Goal: Check status: Check status

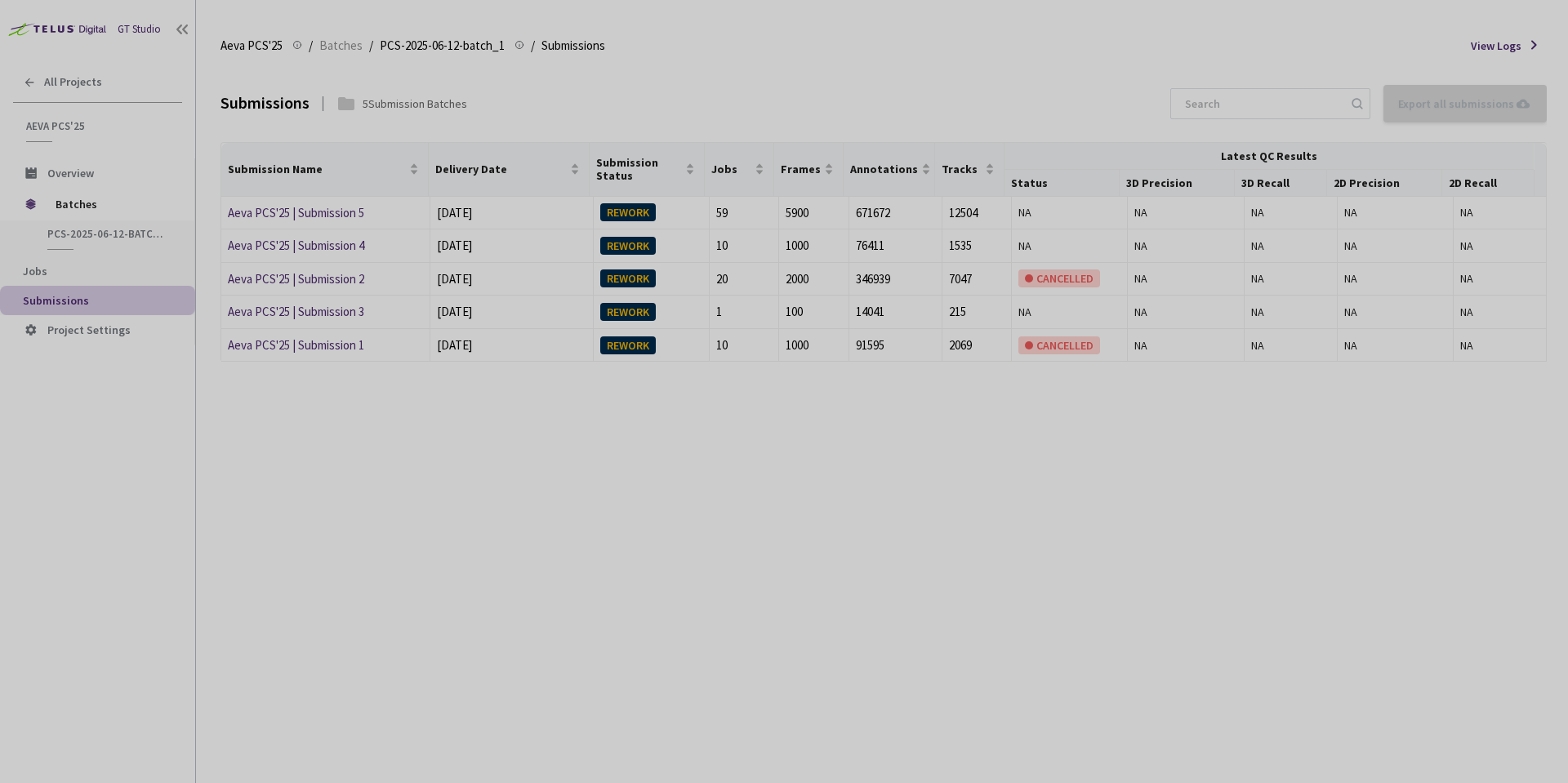
click at [455, 432] on div "Submissions 5 Submission Batches Export all submissions No Submissions to Expor…" at bounding box center [883, 424] width 1326 height 718
click at [347, 213] on link "Aeva PCS'25 | Submission 5" at bounding box center [296, 212] width 137 height 16
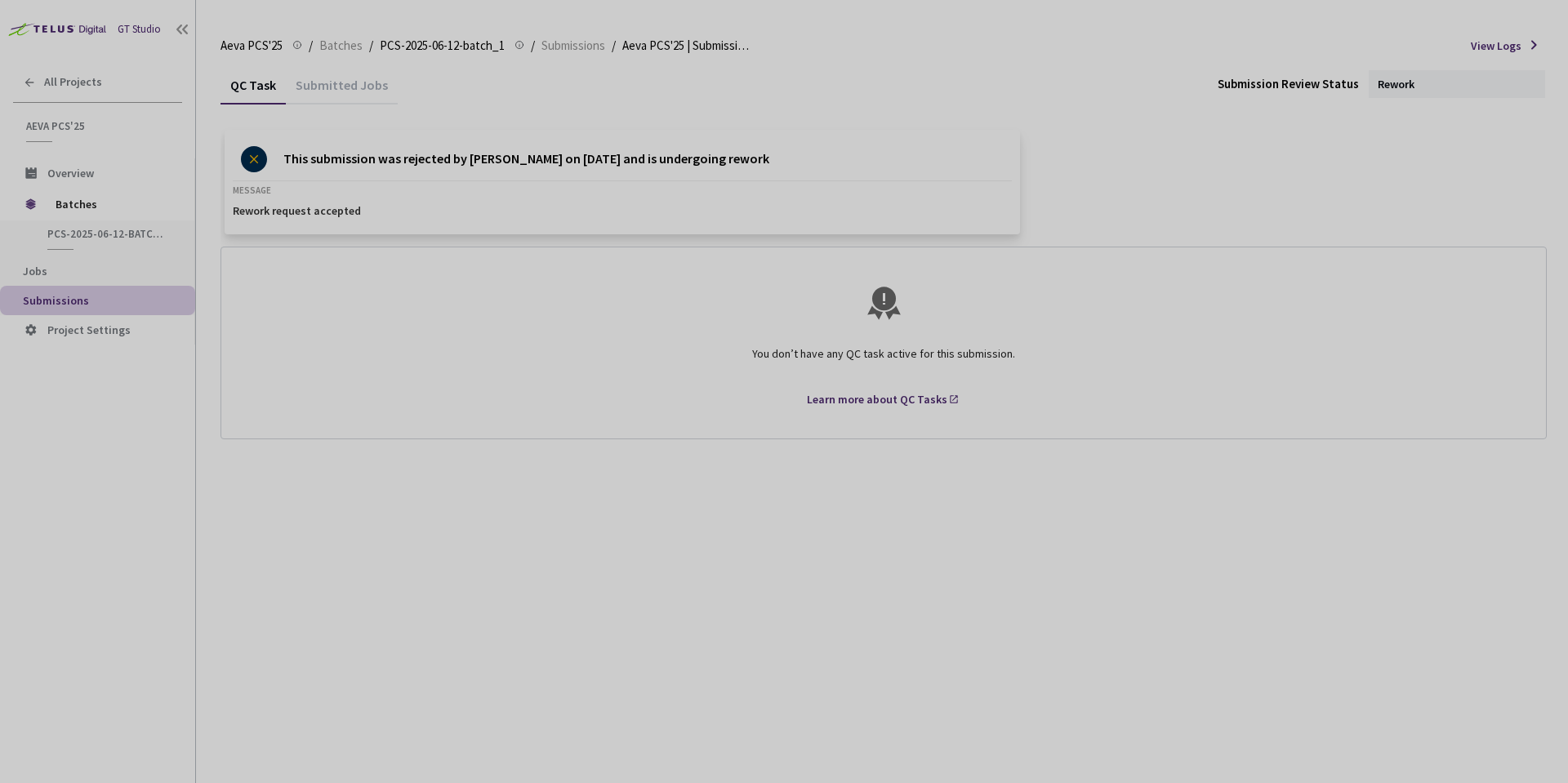
click at [314, 84] on div "Submitted Jobs" at bounding box center [341, 91] width 112 height 28
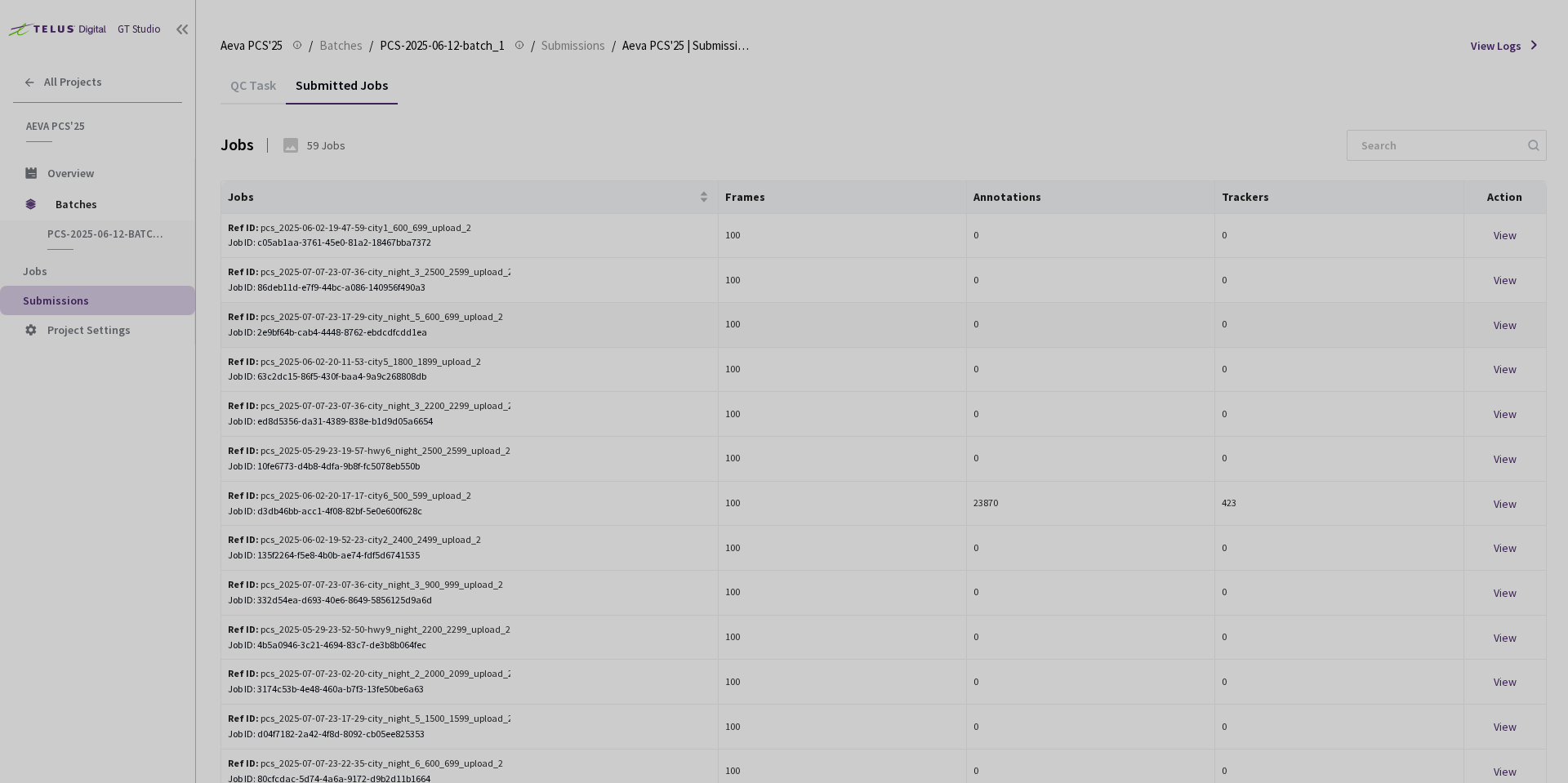
scroll to position [75, 0]
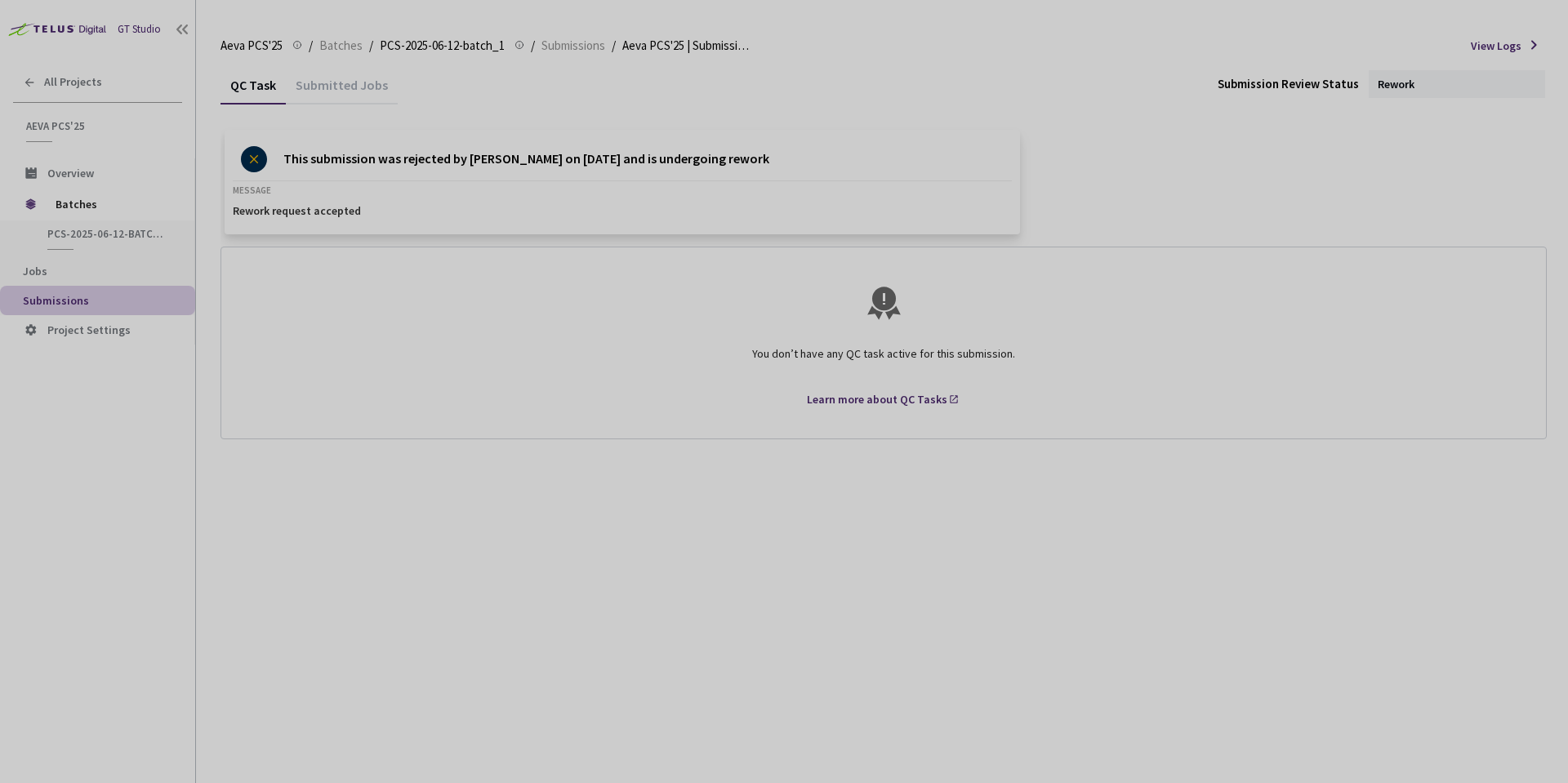
click at [341, 85] on div "Submitted Jobs" at bounding box center [341, 91] width 112 height 28
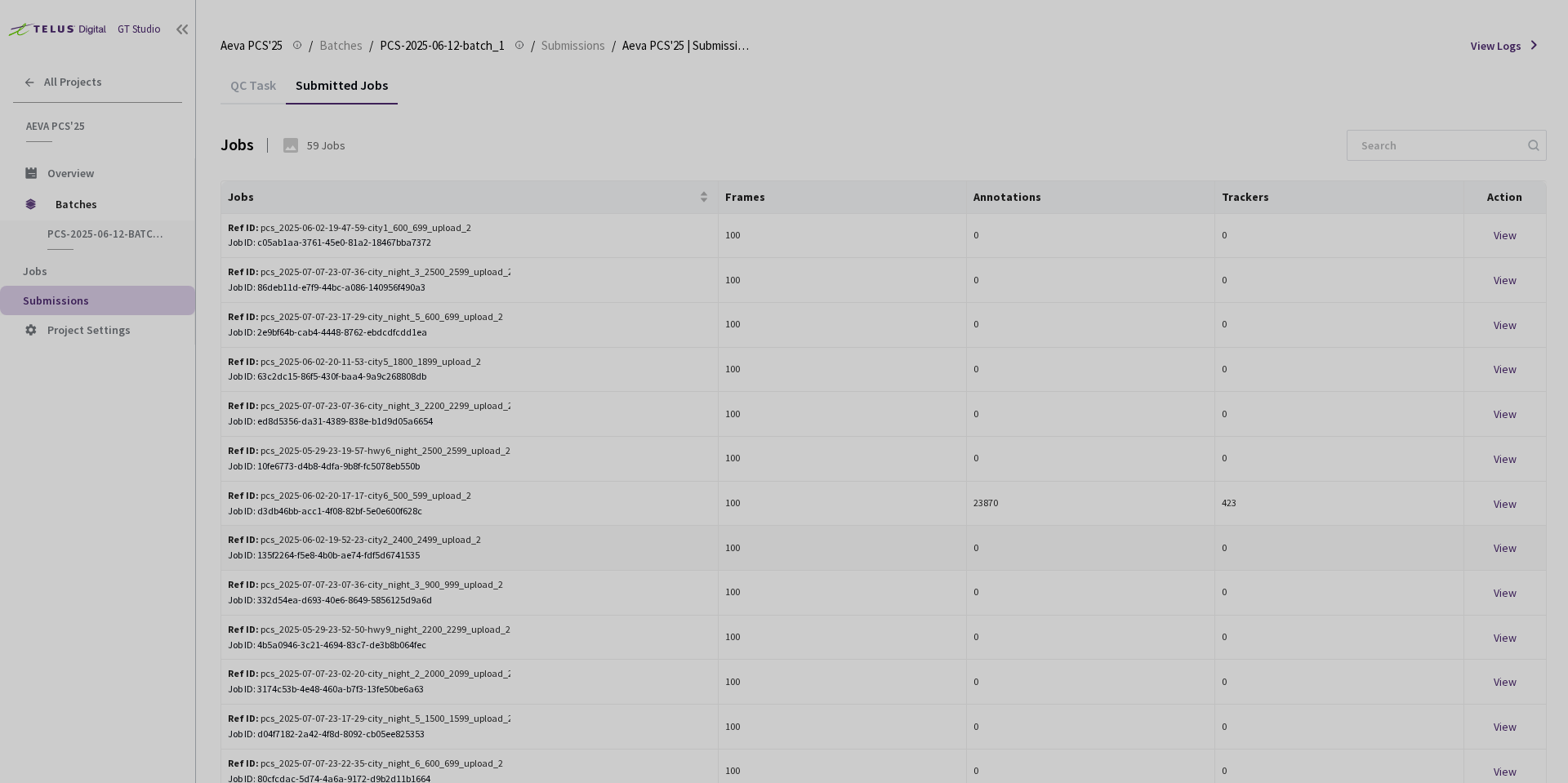
click at [1514, 549] on div "View" at bounding box center [1505, 549] width 69 height 18
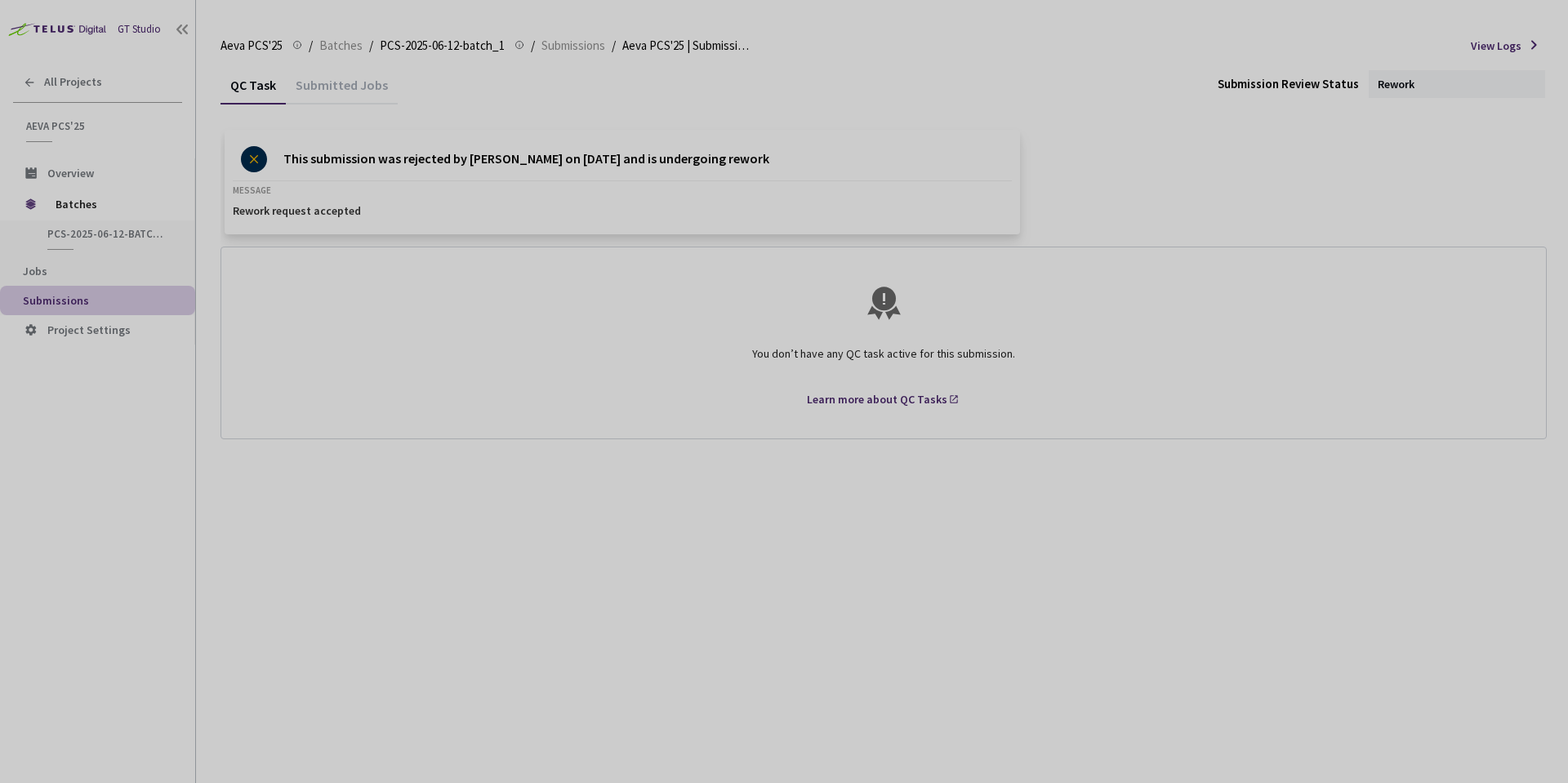
click at [346, 74] on div "Submitted Jobs" at bounding box center [341, 83] width 112 height 35
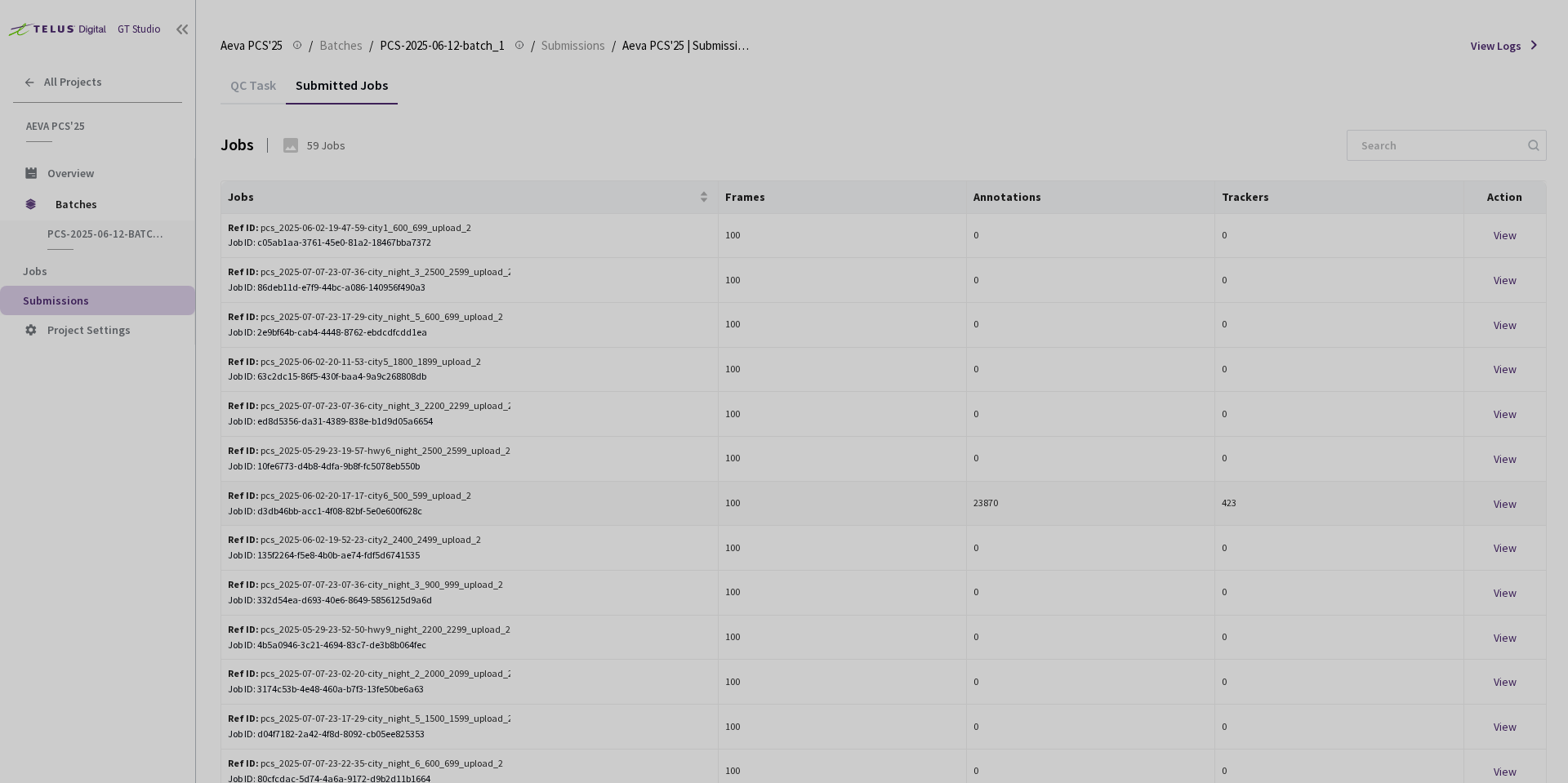
click at [1508, 502] on div "View" at bounding box center [1505, 504] width 69 height 18
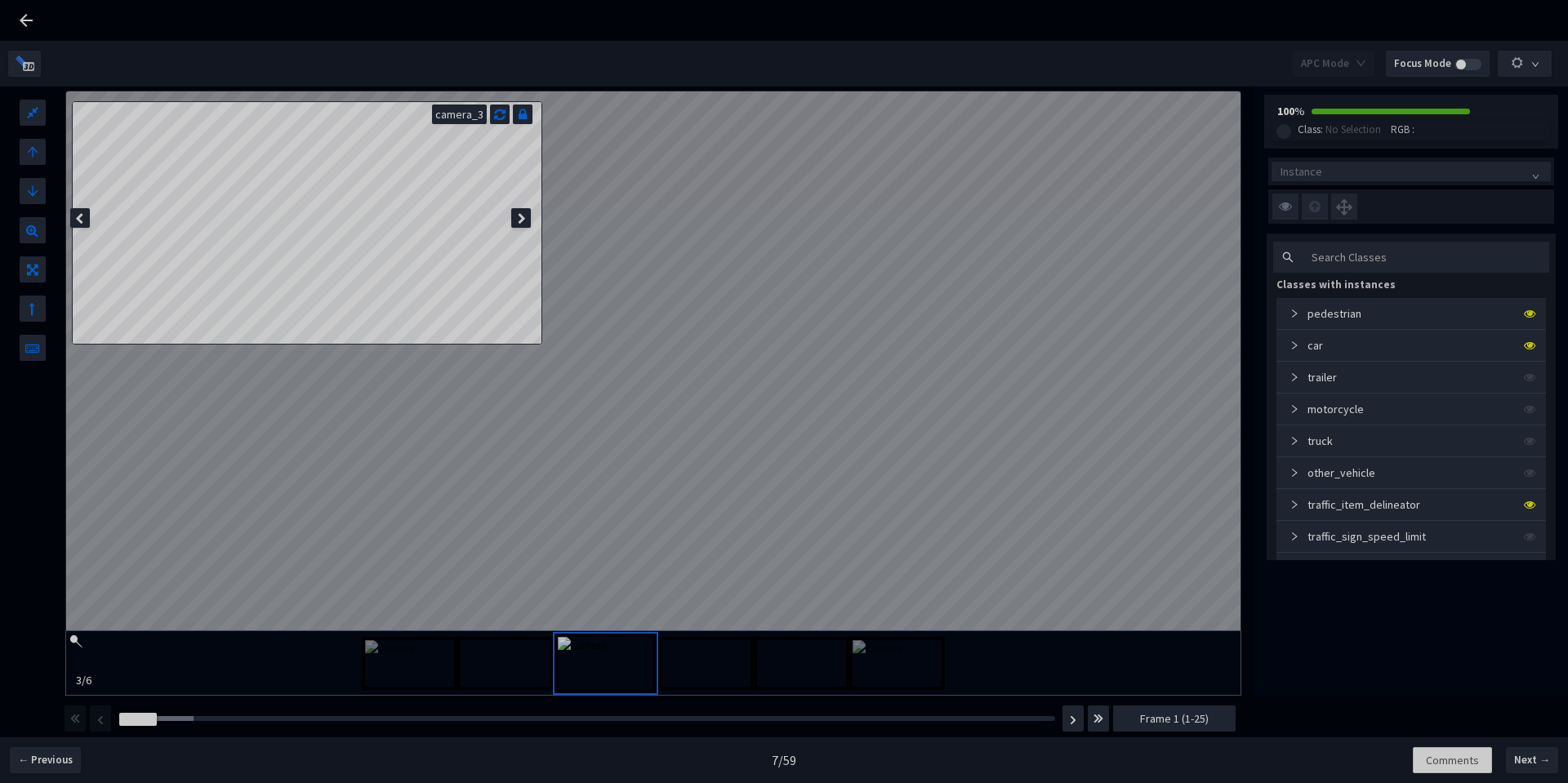
click at [1371, 172] on span "Instance" at bounding box center [1411, 172] width 261 height 25
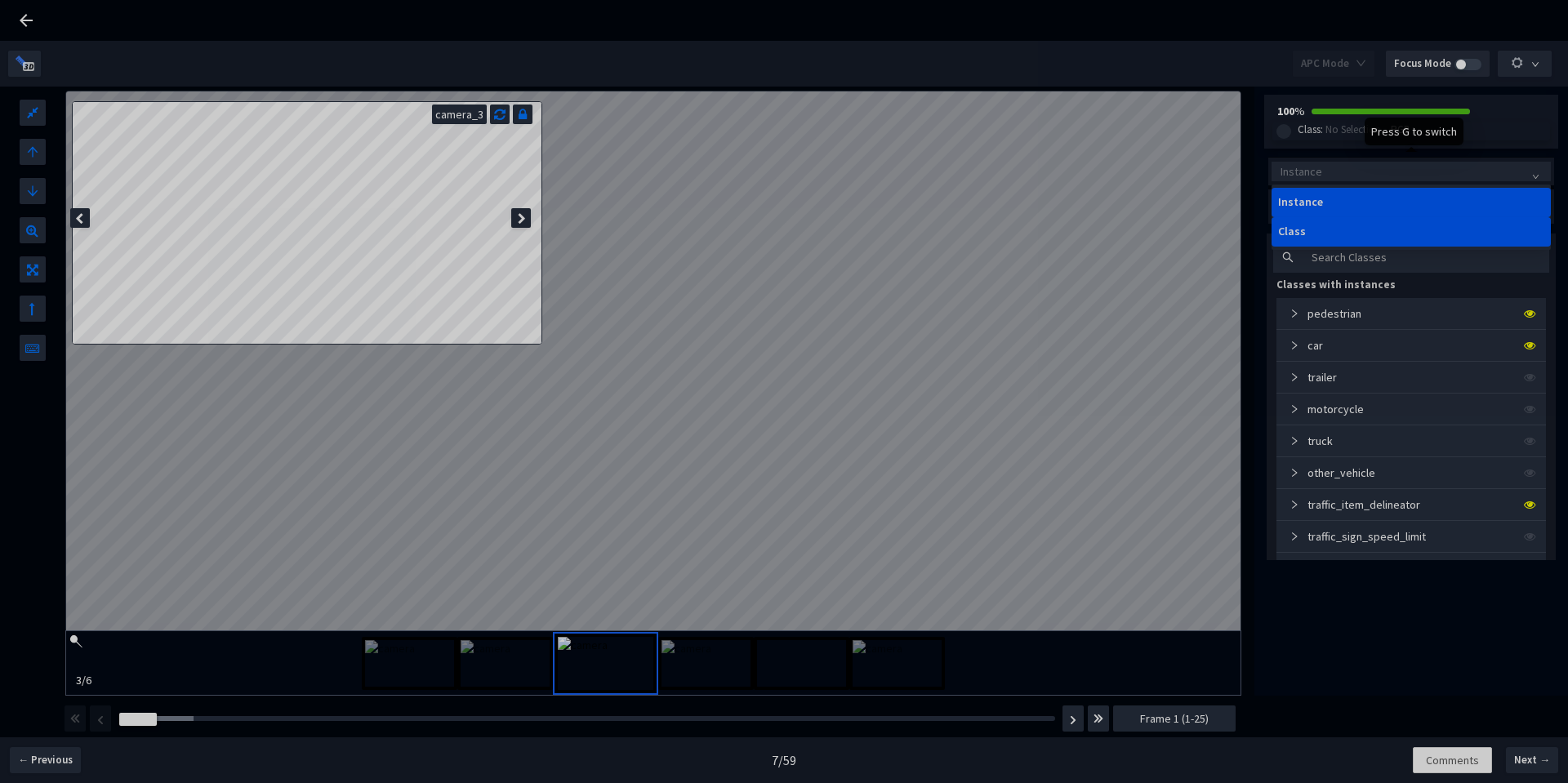
click at [1318, 235] on div "Class" at bounding box center [1411, 232] width 266 height 13
